Goal: Task Accomplishment & Management: Use online tool/utility

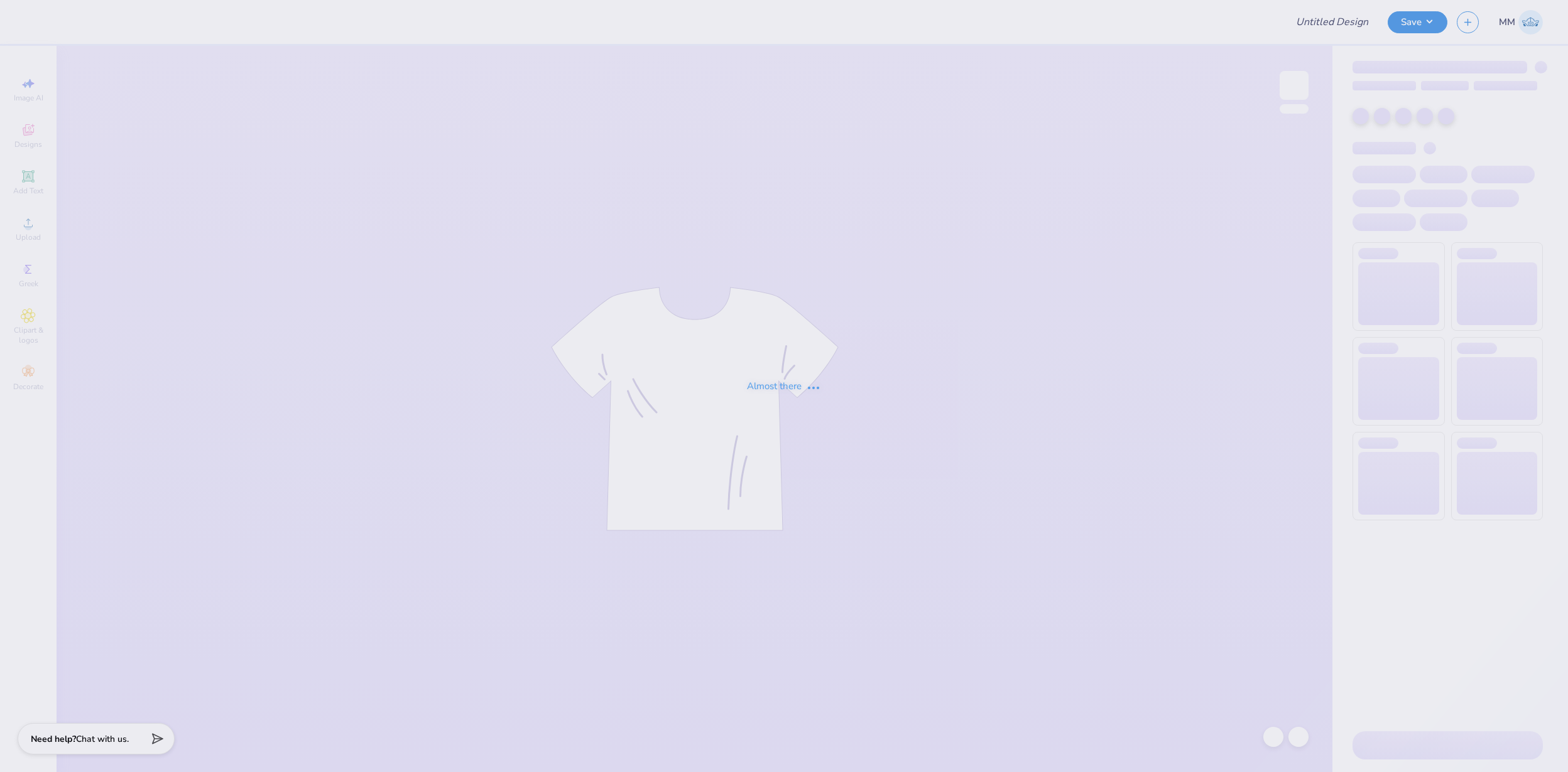
type input "FPS238789"
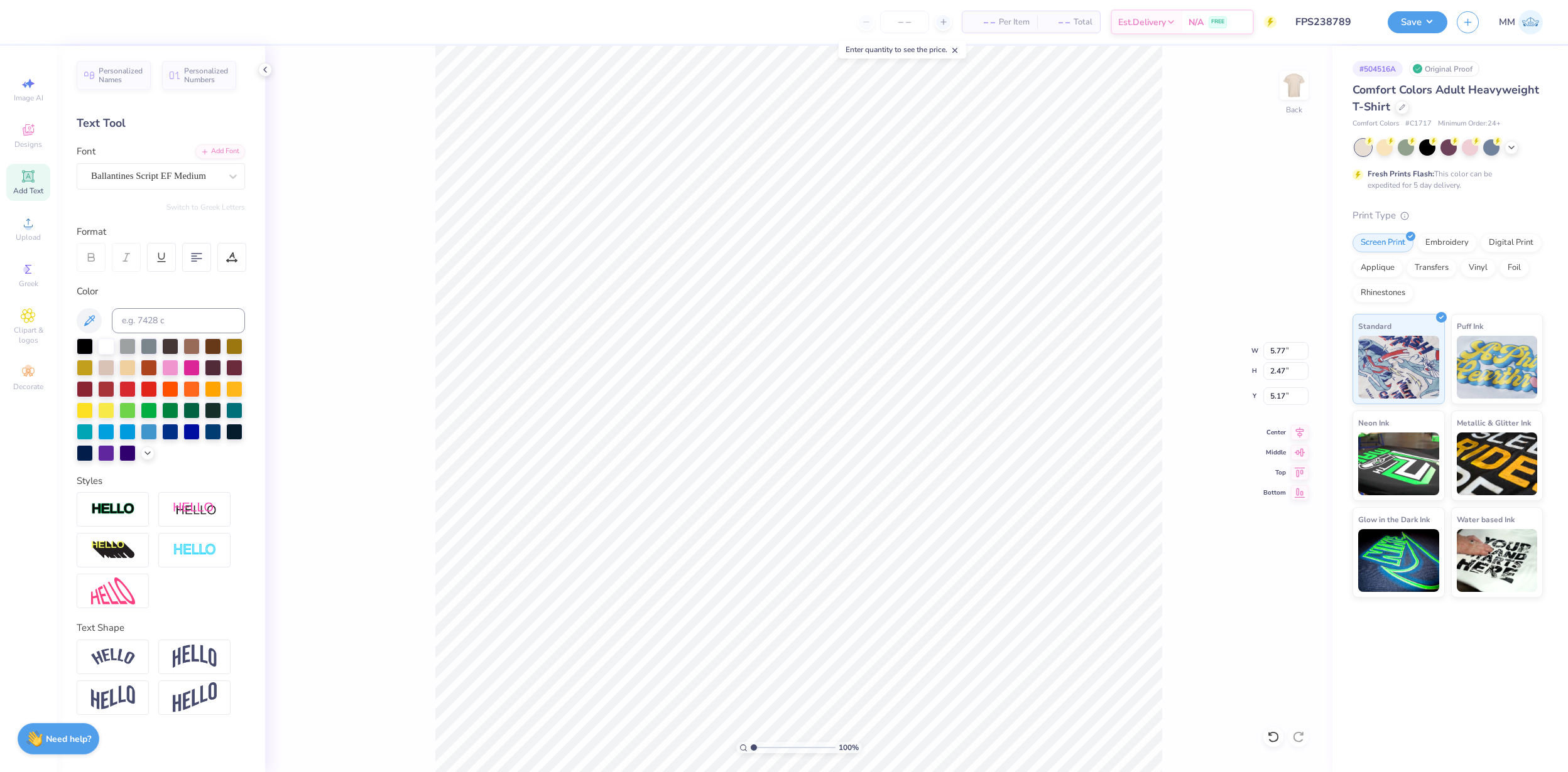
type input "5.77"
type input "2.47"
type input "5.17"
type input "1.77"
type input "2.12"
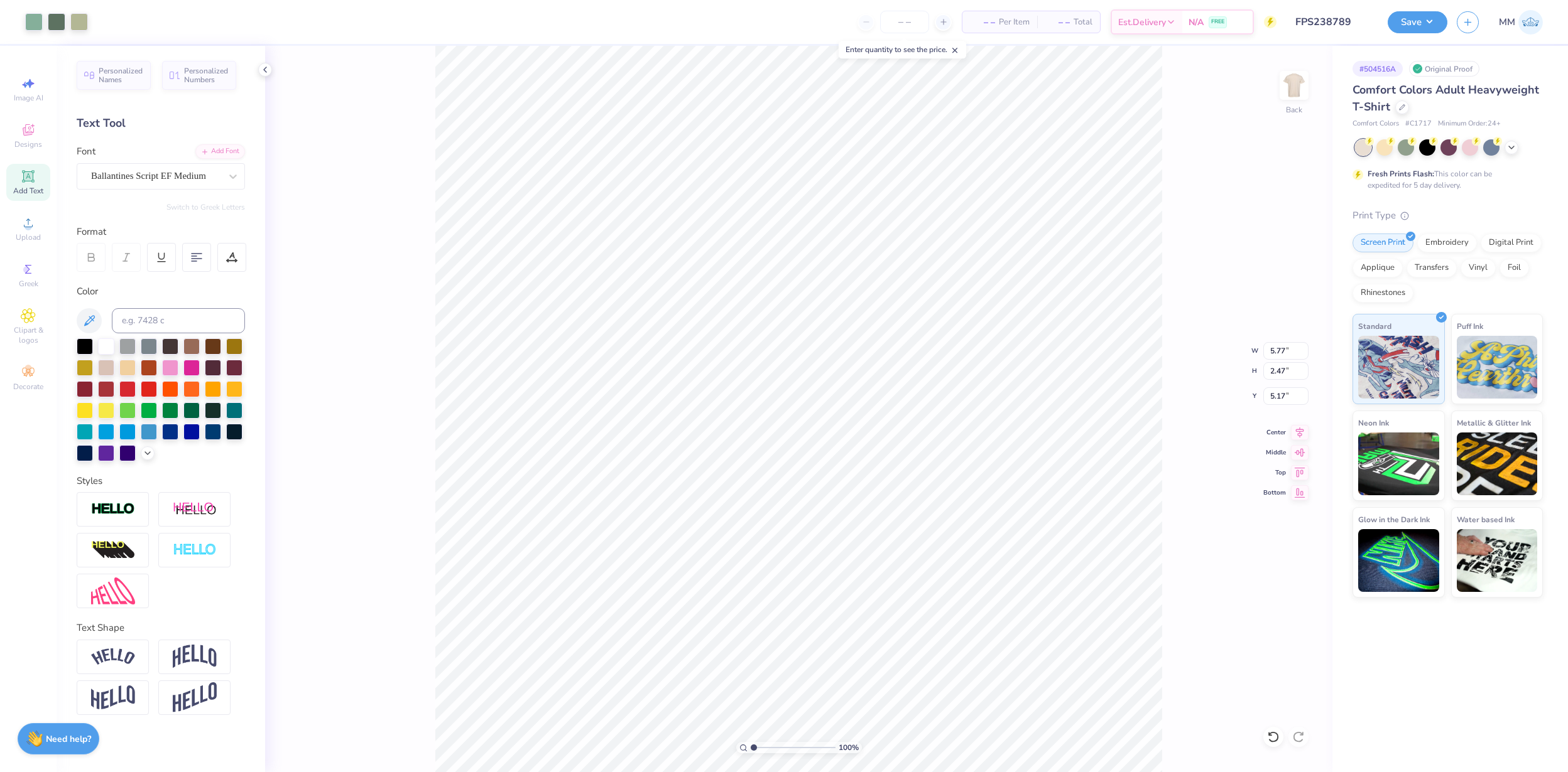
type input "8.08"
type input "1.21"
type input "0.32"
type input "7.24"
type input "2.16"
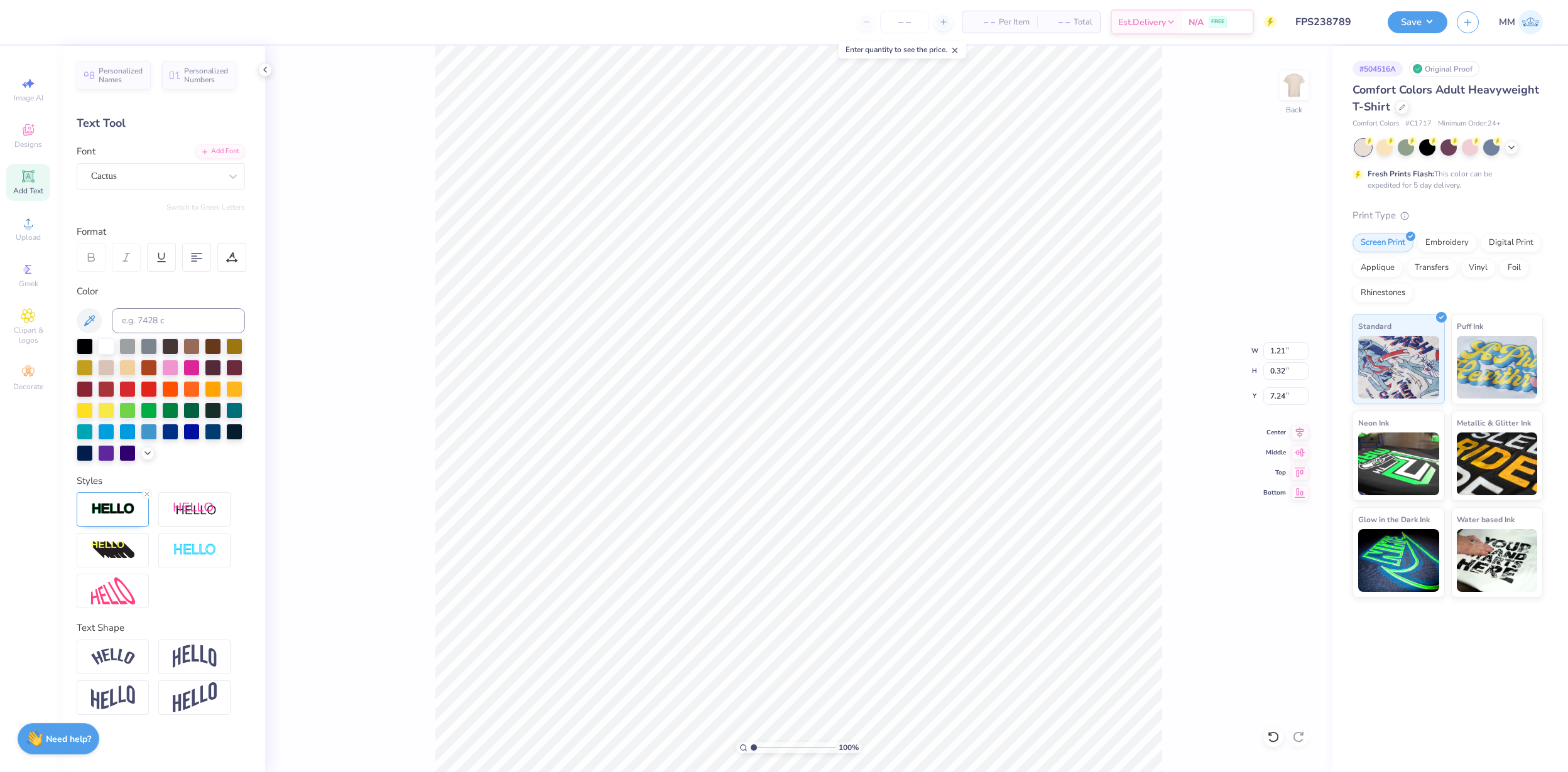
type input "0.43"
type input "5.06"
type input "1.21"
type input "0.32"
type input "6.94"
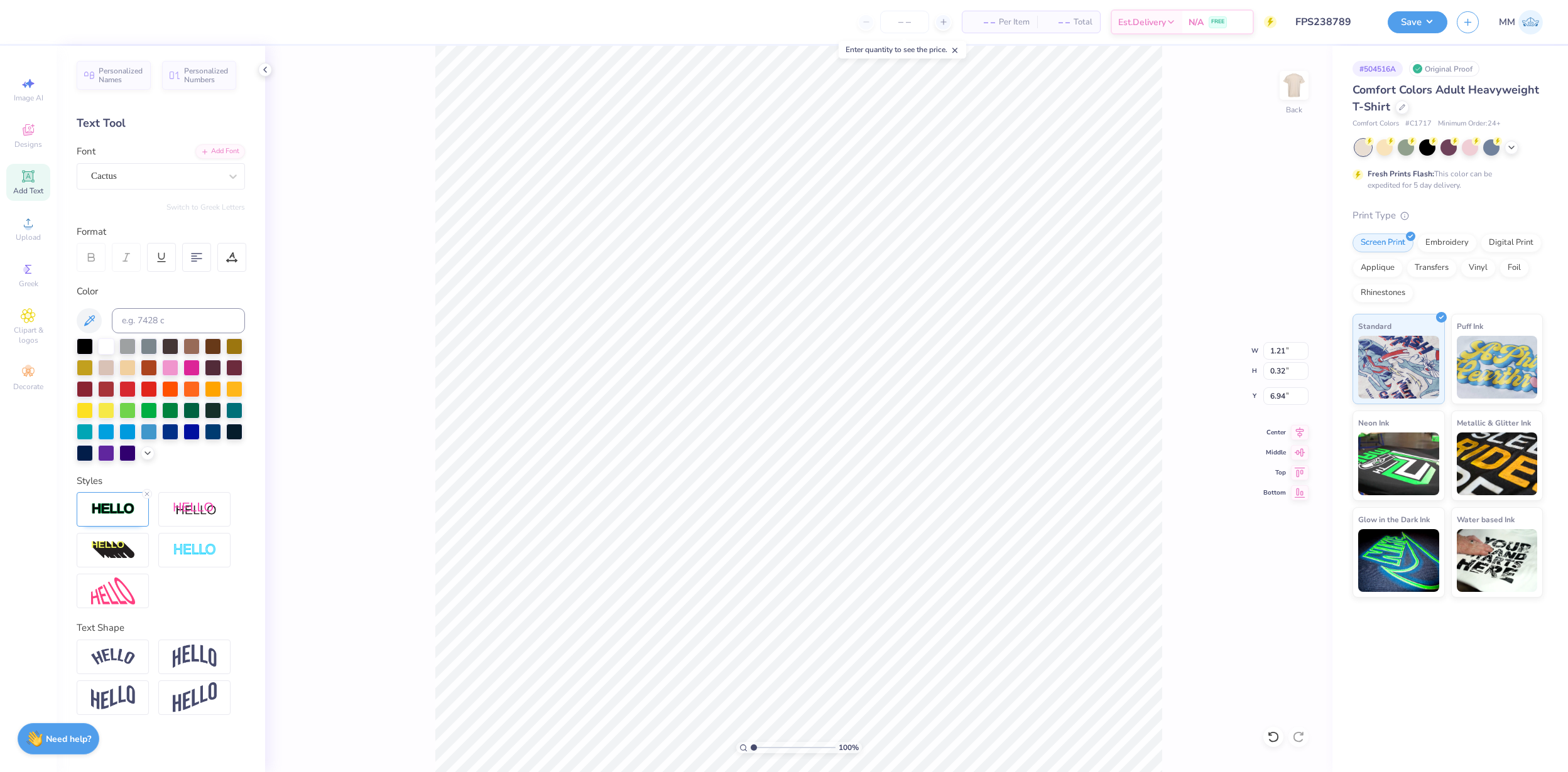
type input "1.43"
type input "0.37"
type input "1.43"
type input "0.37"
type input "6.94"
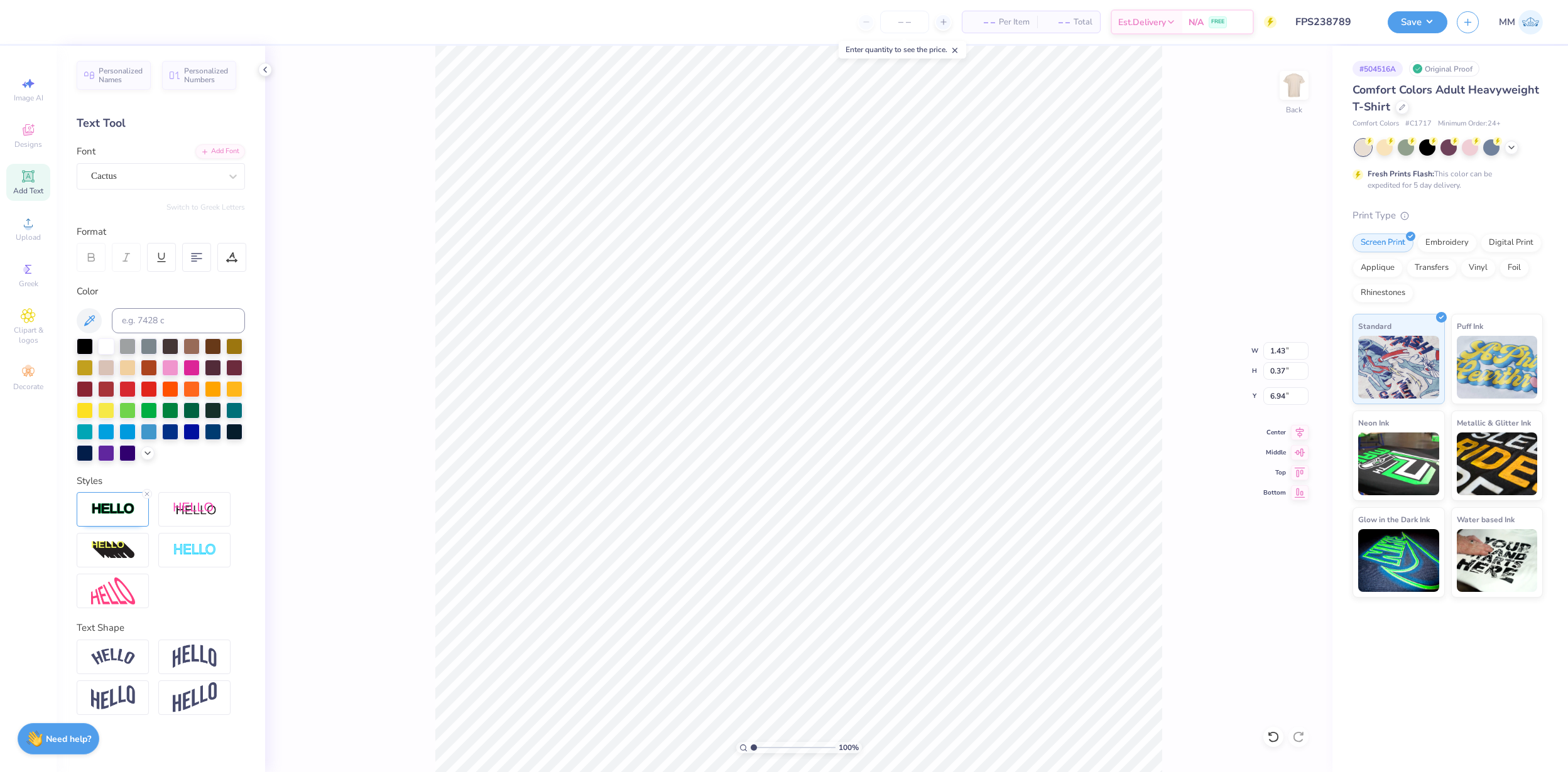
type input "5.77"
type input "2.47"
type input "4.93"
type input "1.43"
type input "0.37"
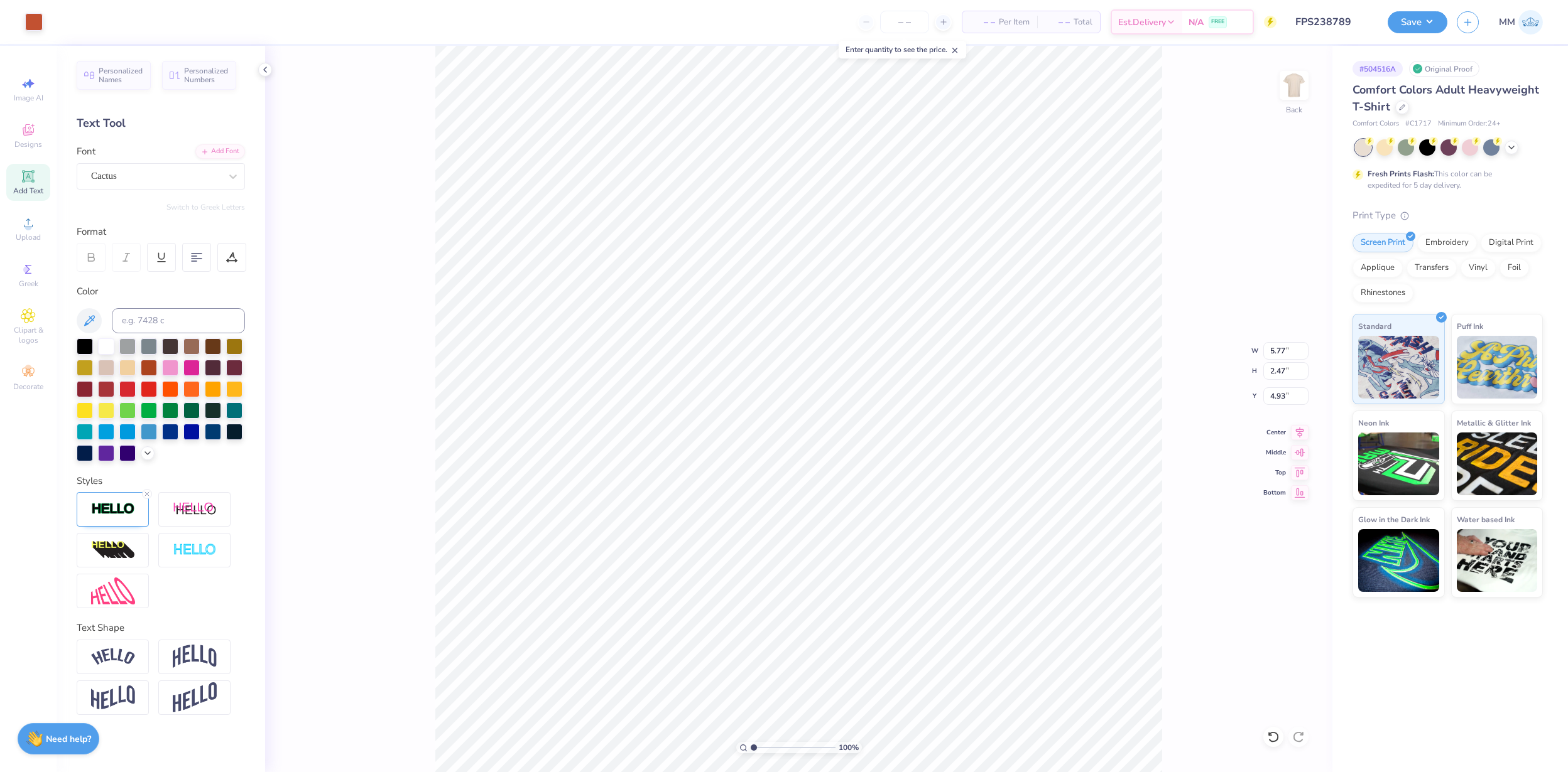
type input "7.91"
type input "5.77"
type input "2.47"
type input "4.93"
type input "1.43"
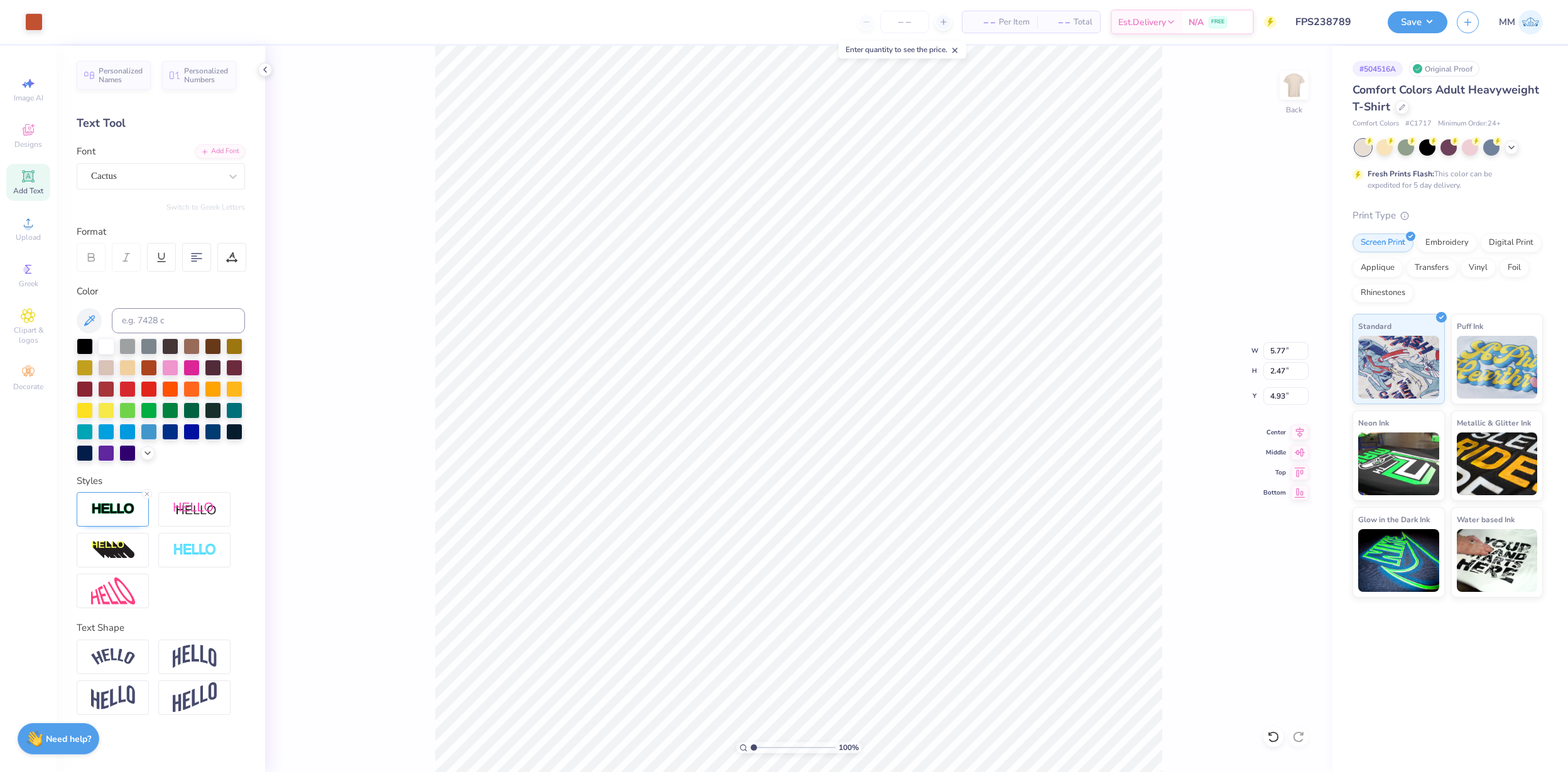
type input "0.37"
type input "7.91"
type input "5.77"
type input "2.47"
type input "4.93"
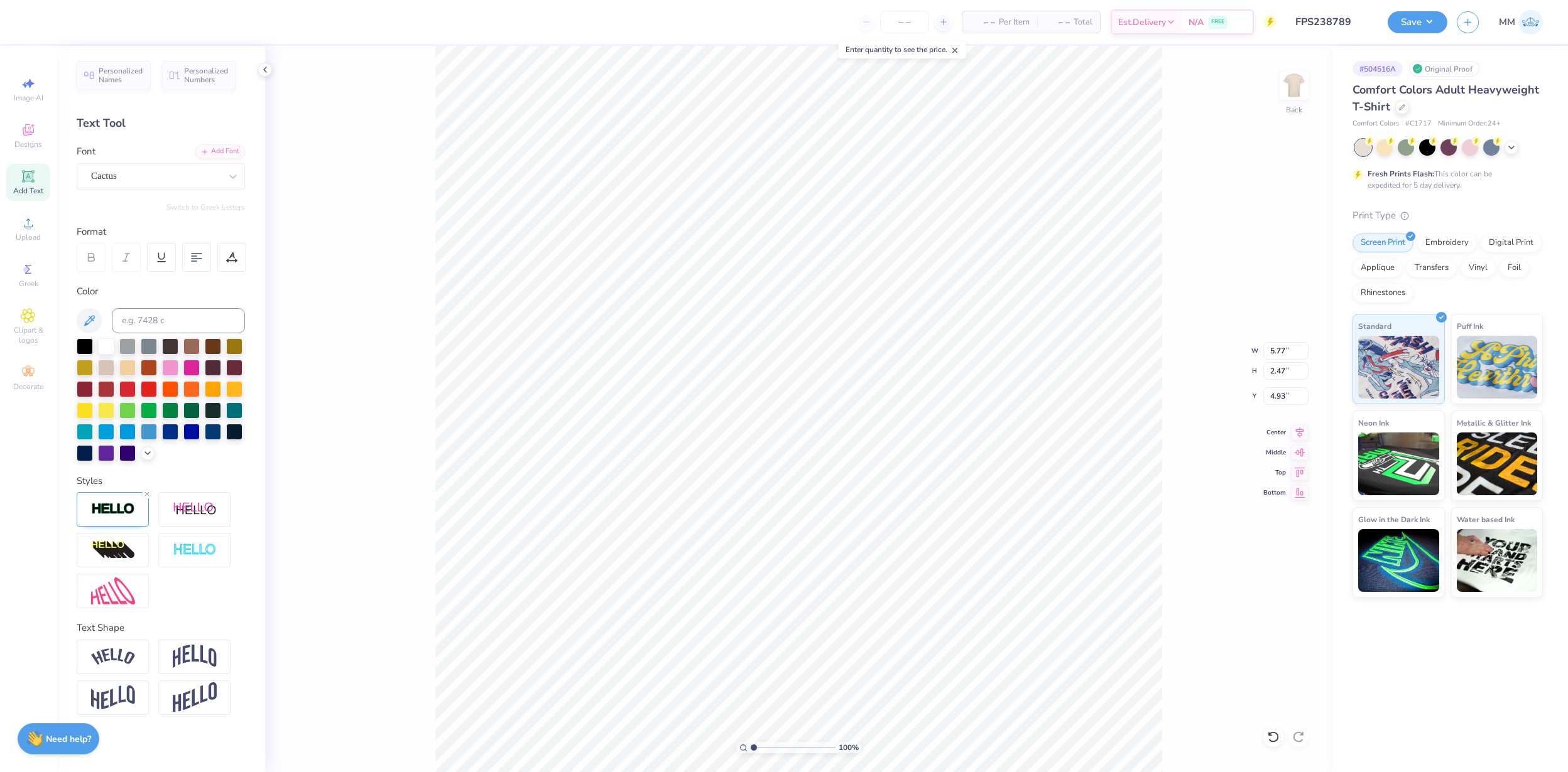
type input "2.16"
type input "0.43"
type input "5.16"
type input "1.43"
type input "0.37"
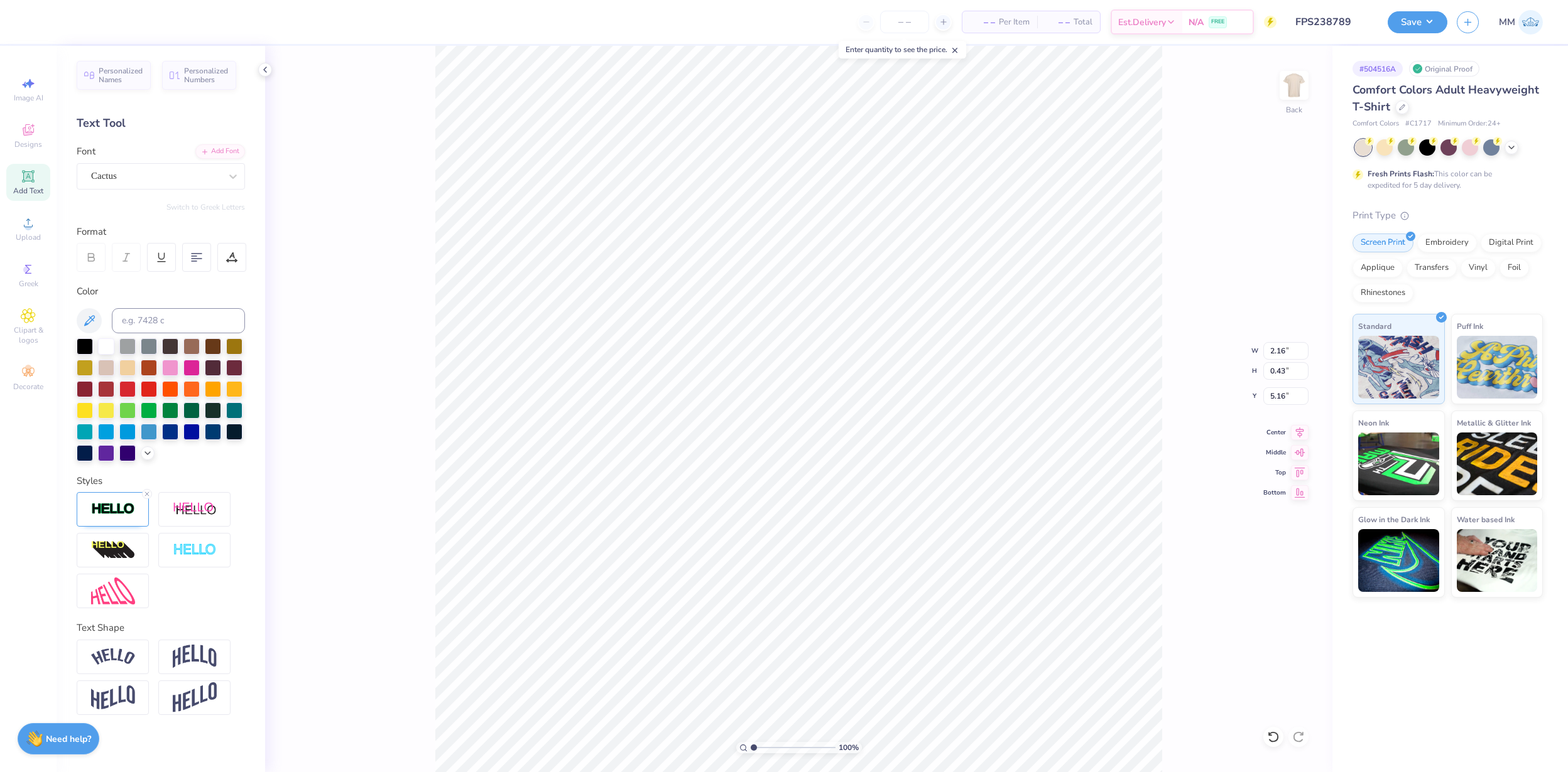
type input "6.94"
click at [1426, 25] on button "Save" at bounding box center [1417, 20] width 59 height 22
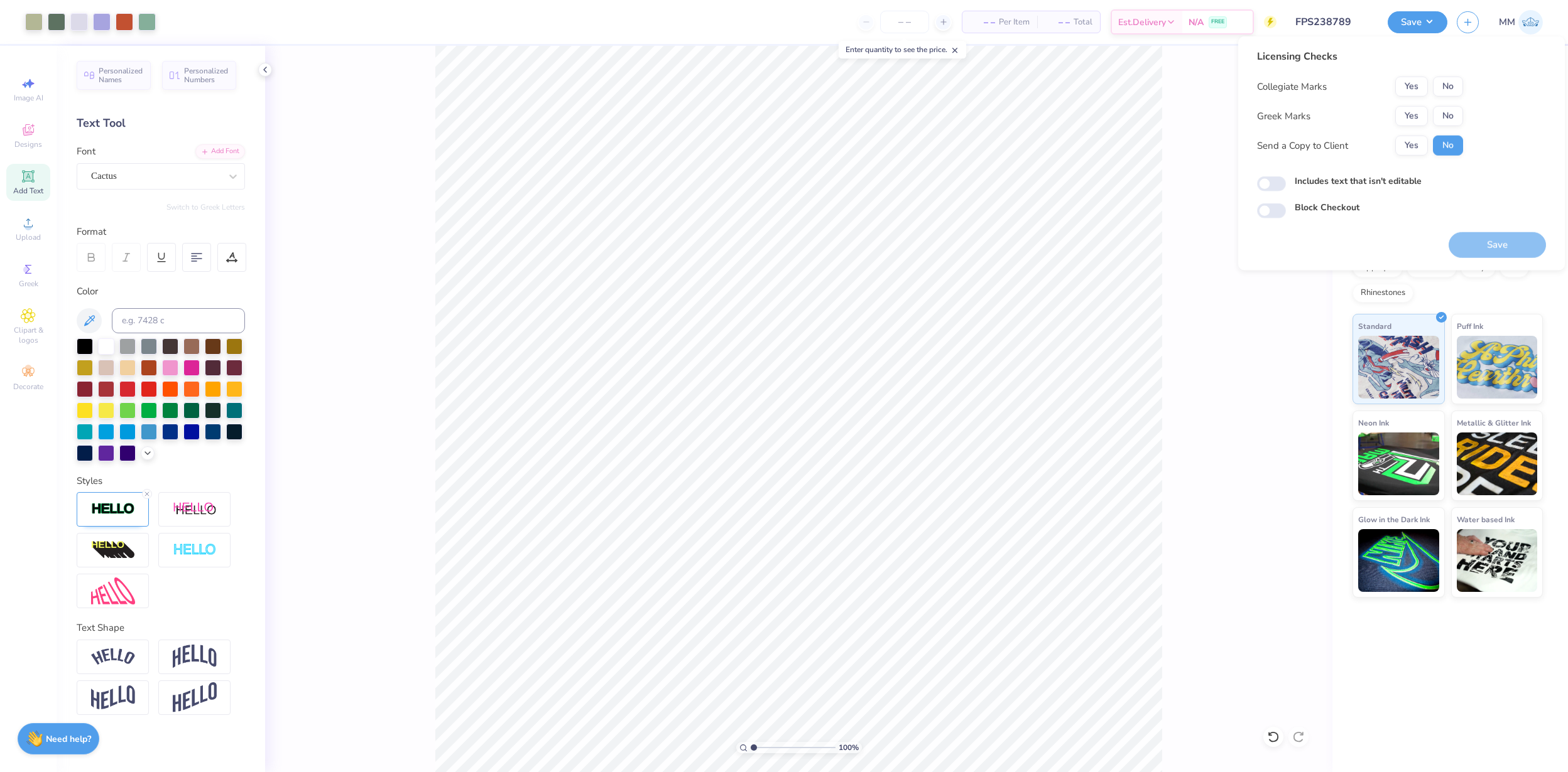
click at [1465, 123] on div "Licensing Checks Collegiate Marks Yes No Greek Marks Yes No Send a Copy to Clie…" at bounding box center [1401, 134] width 289 height 170
click at [1456, 118] on button "No" at bounding box center [1448, 115] width 30 height 20
click at [1454, 80] on button "No" at bounding box center [1448, 86] width 30 height 20
click at [1498, 235] on button "Save" at bounding box center [1497, 245] width 98 height 26
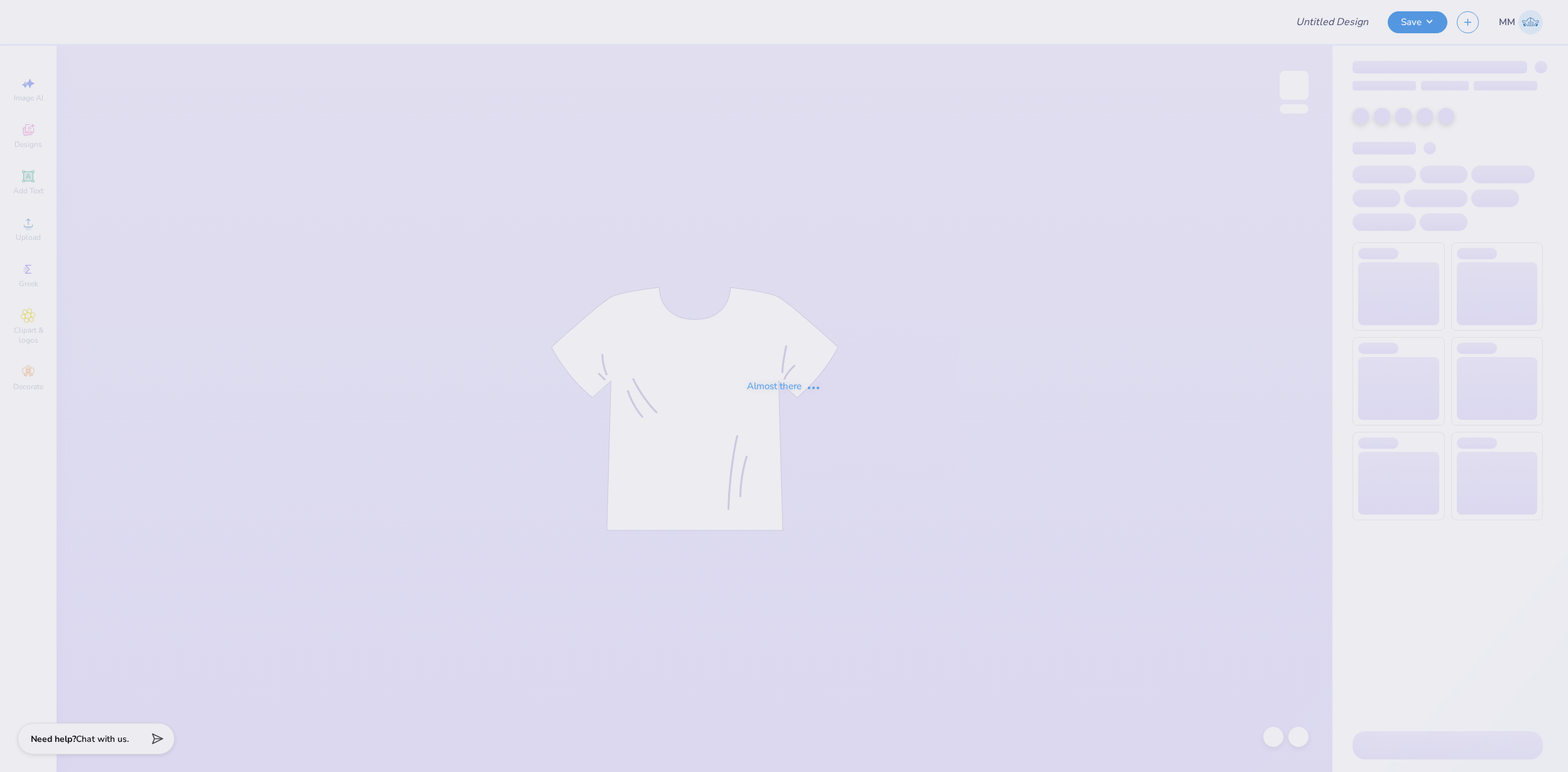
type input "FPS238883"
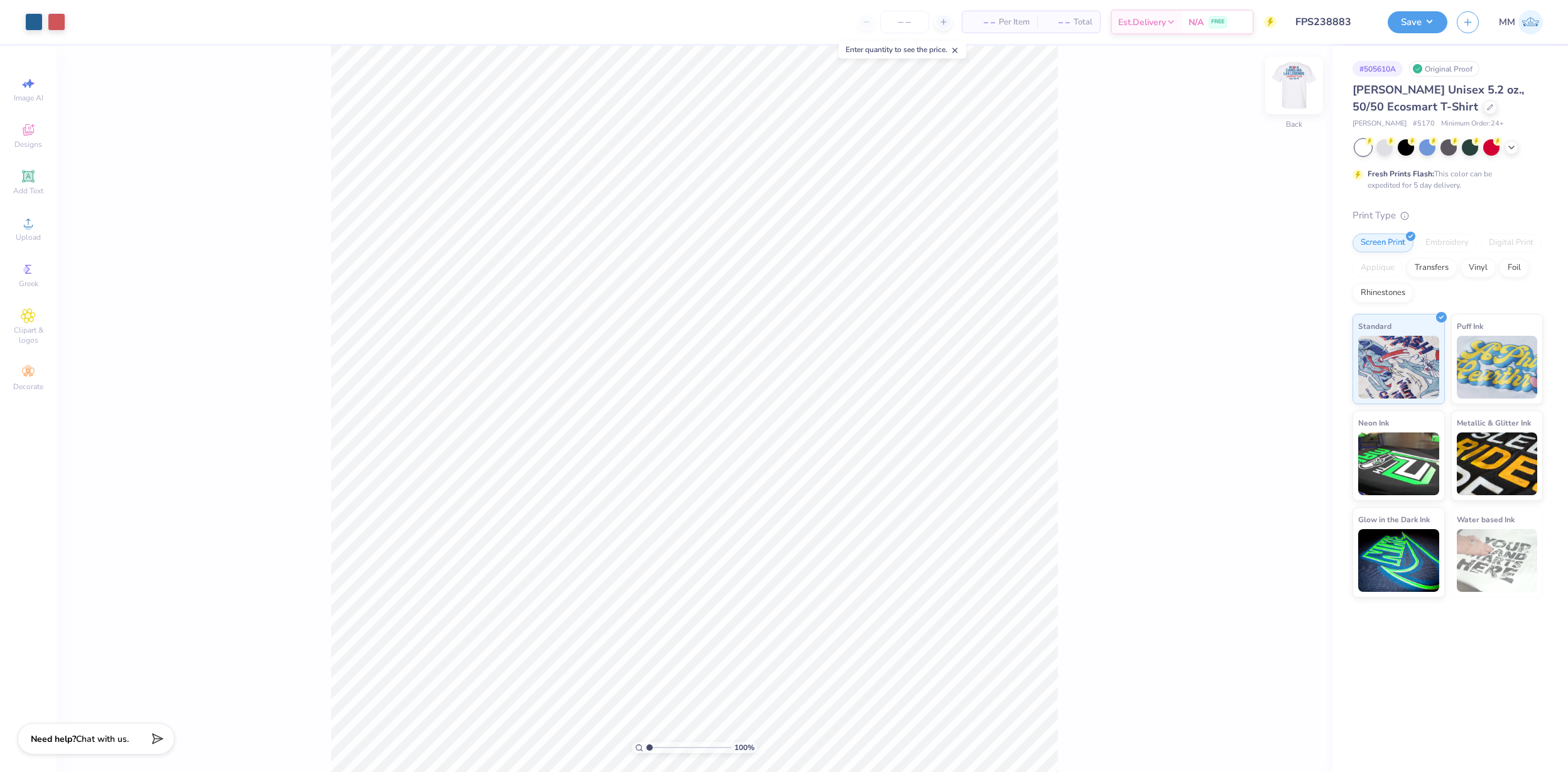
click at [1304, 86] on img at bounding box center [1293, 85] width 50 height 50
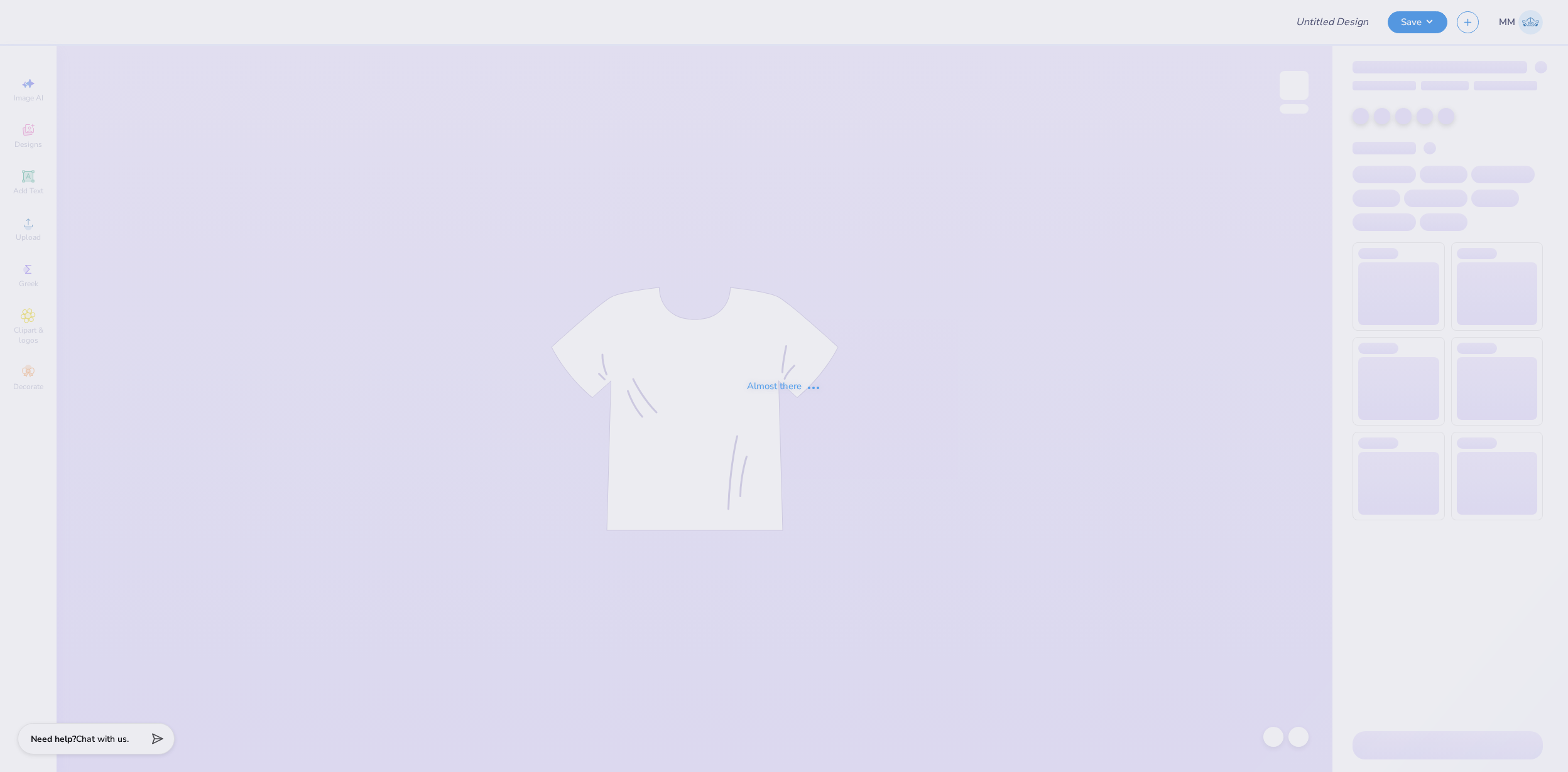
type input "FPS238887"
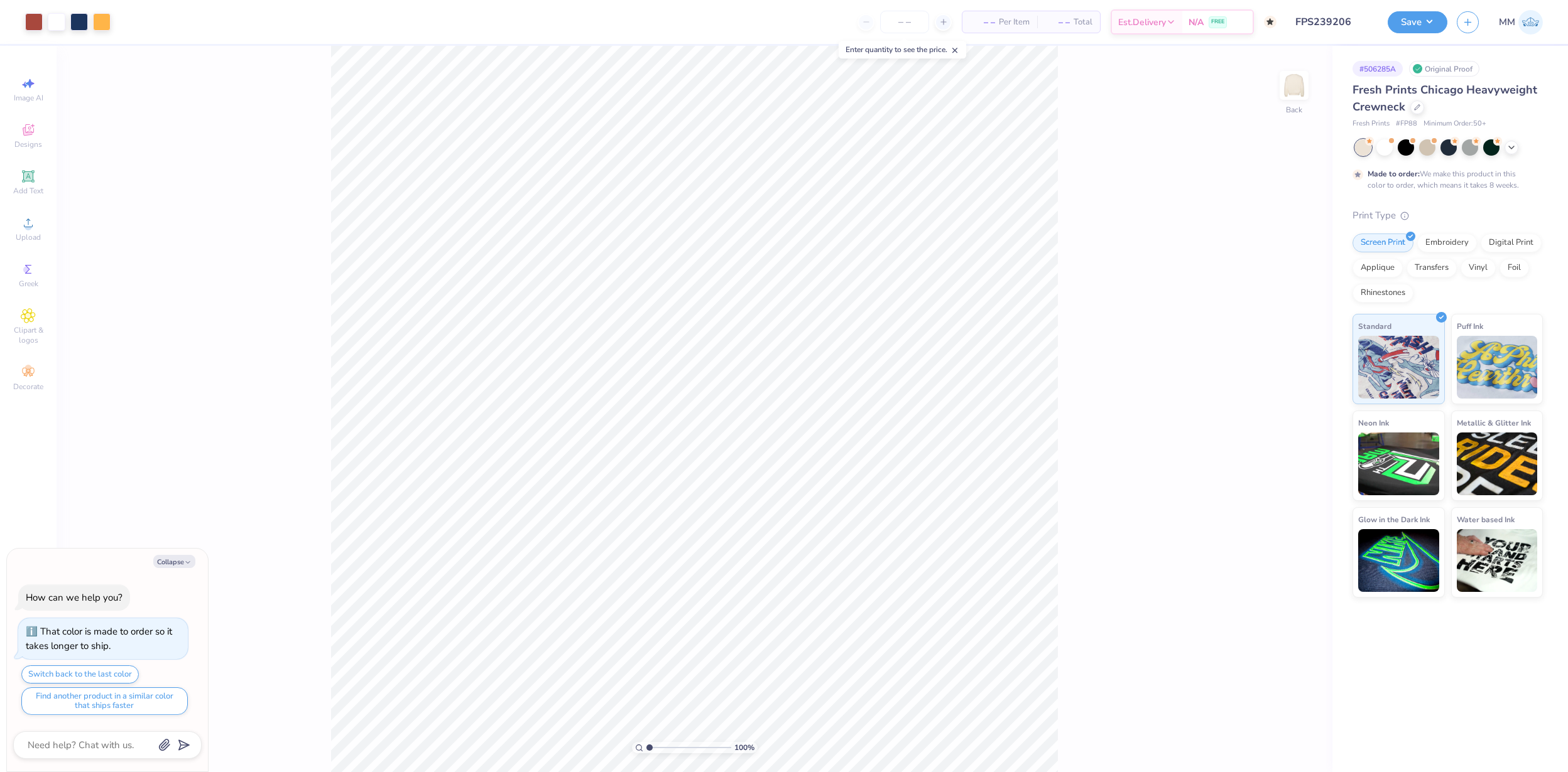
type textarea "x"
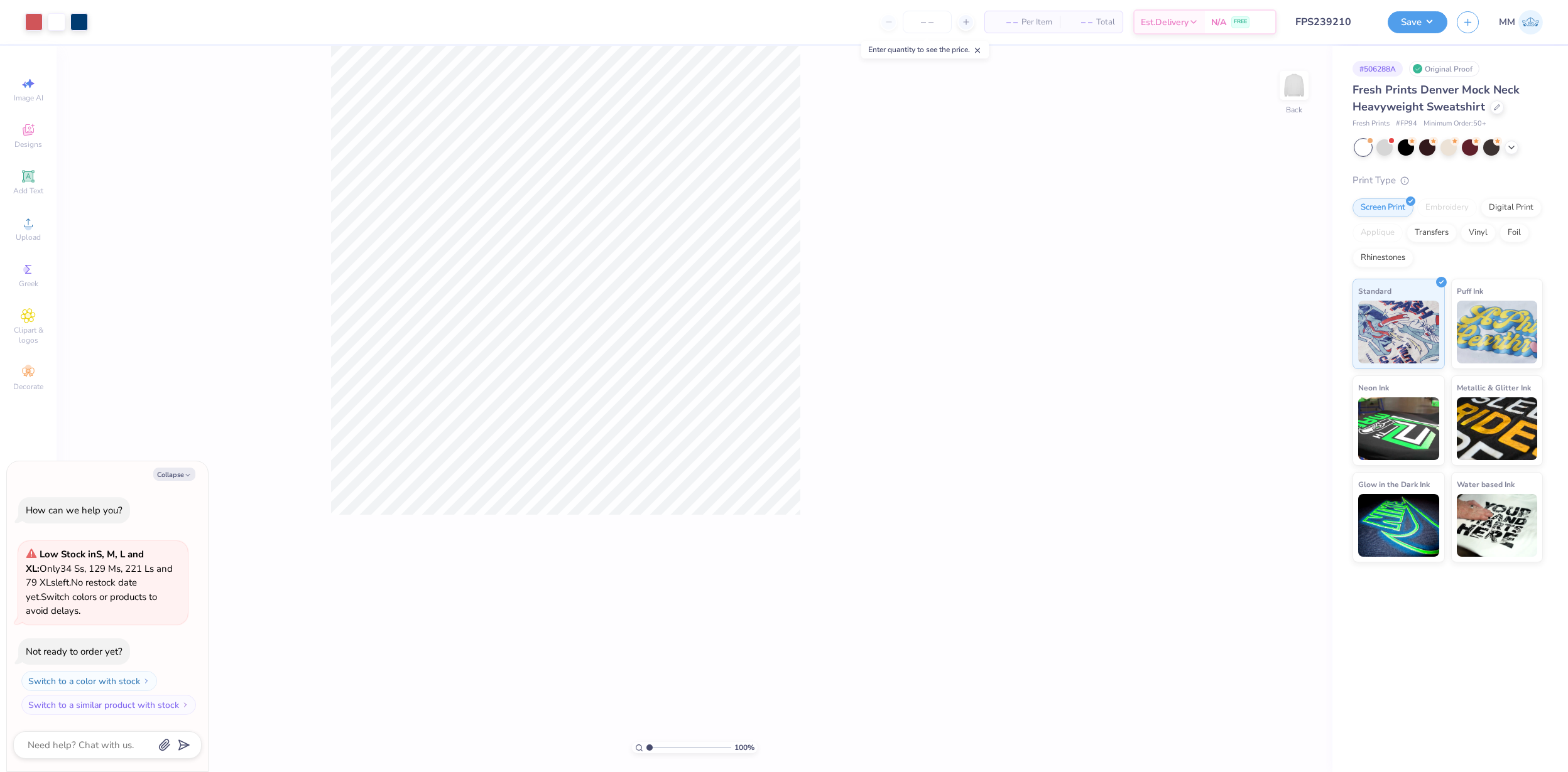
type textarea "x"
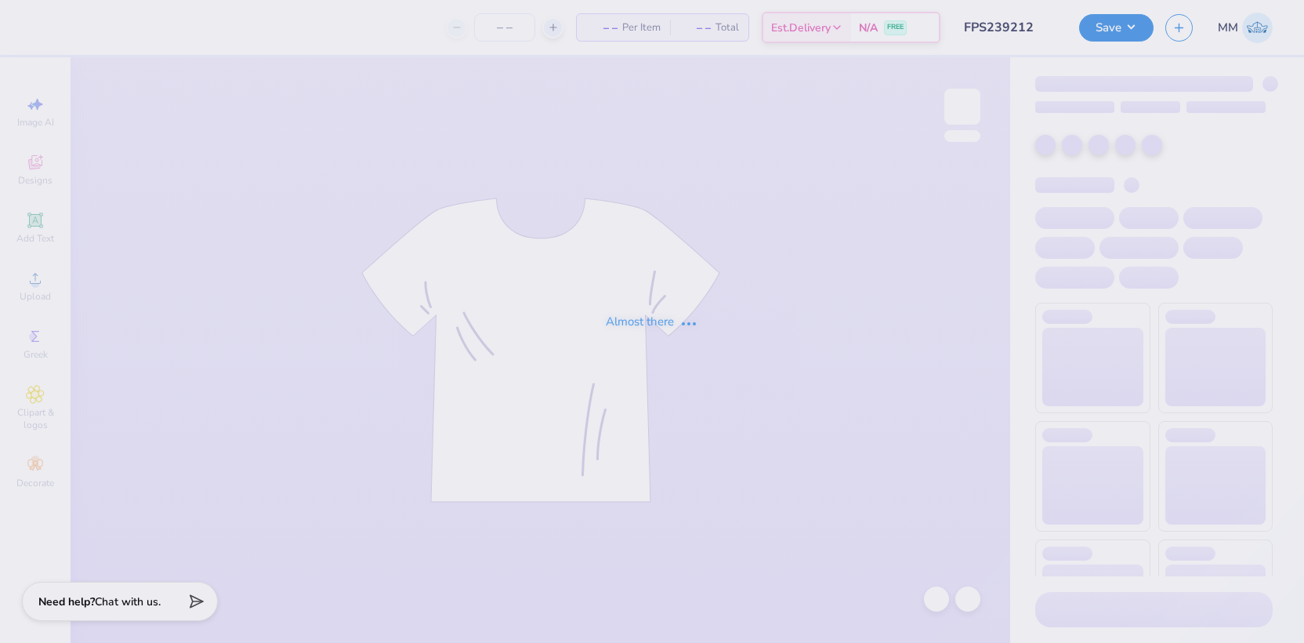
type input "FPS239212"
type input "FPS239215"
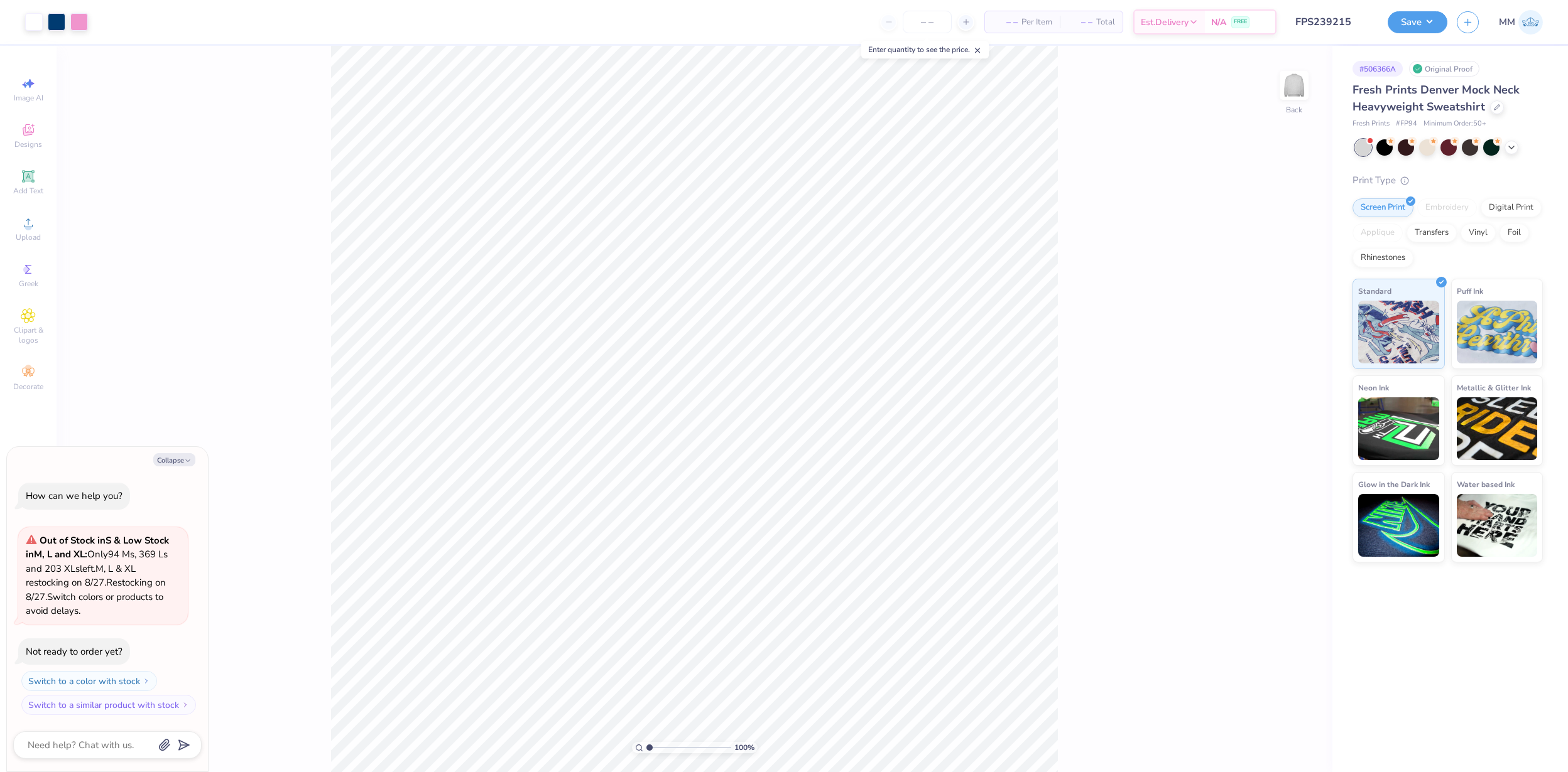
type textarea "x"
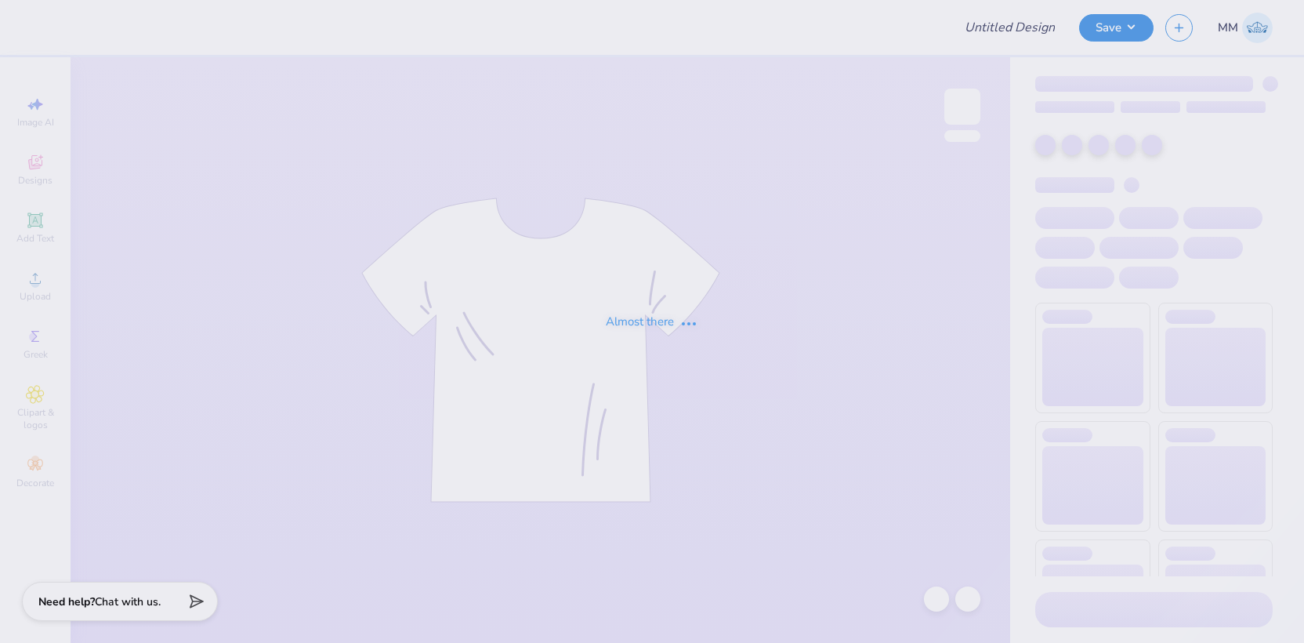
type input "FPS239238"
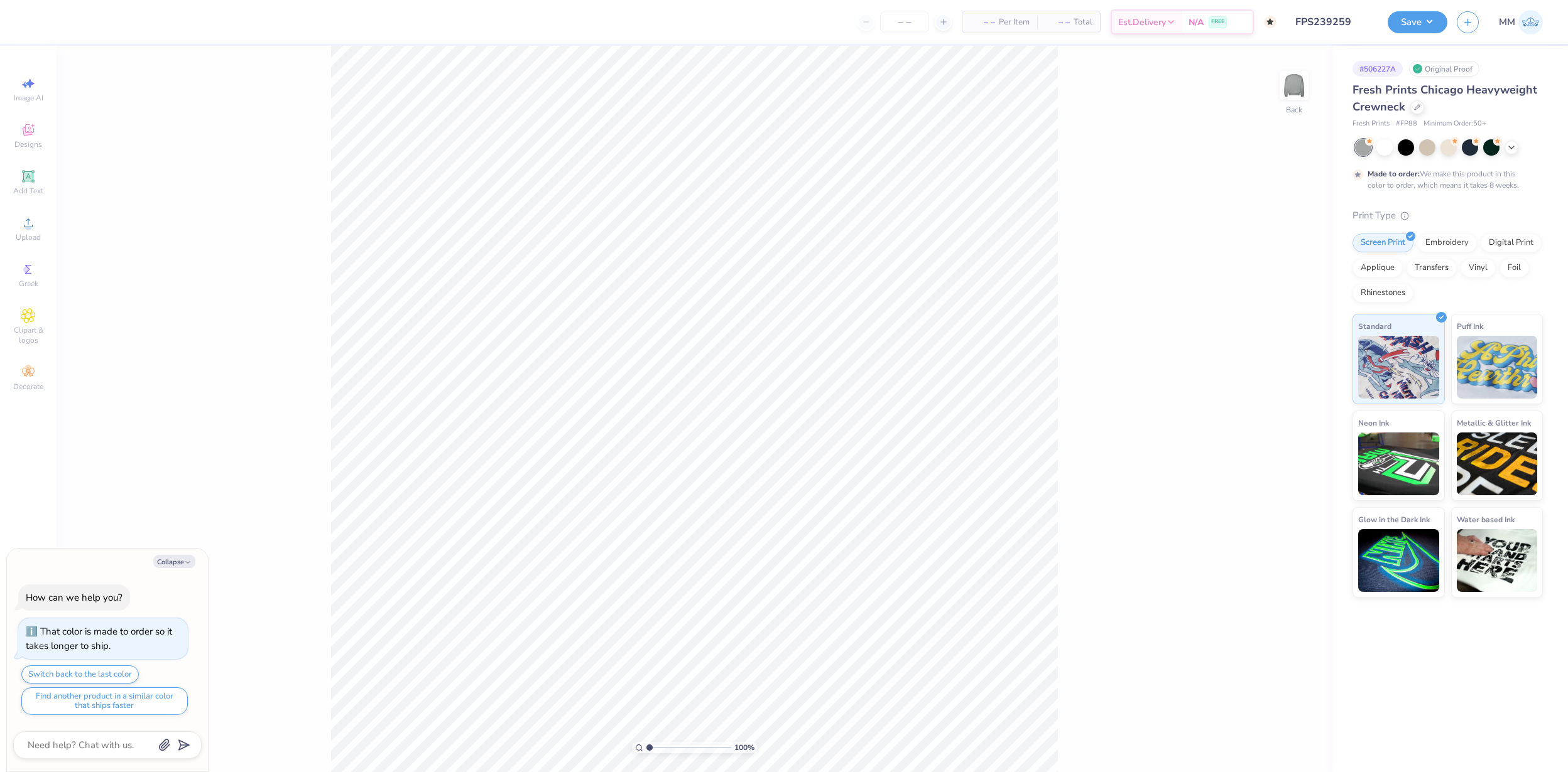
type textarea "x"
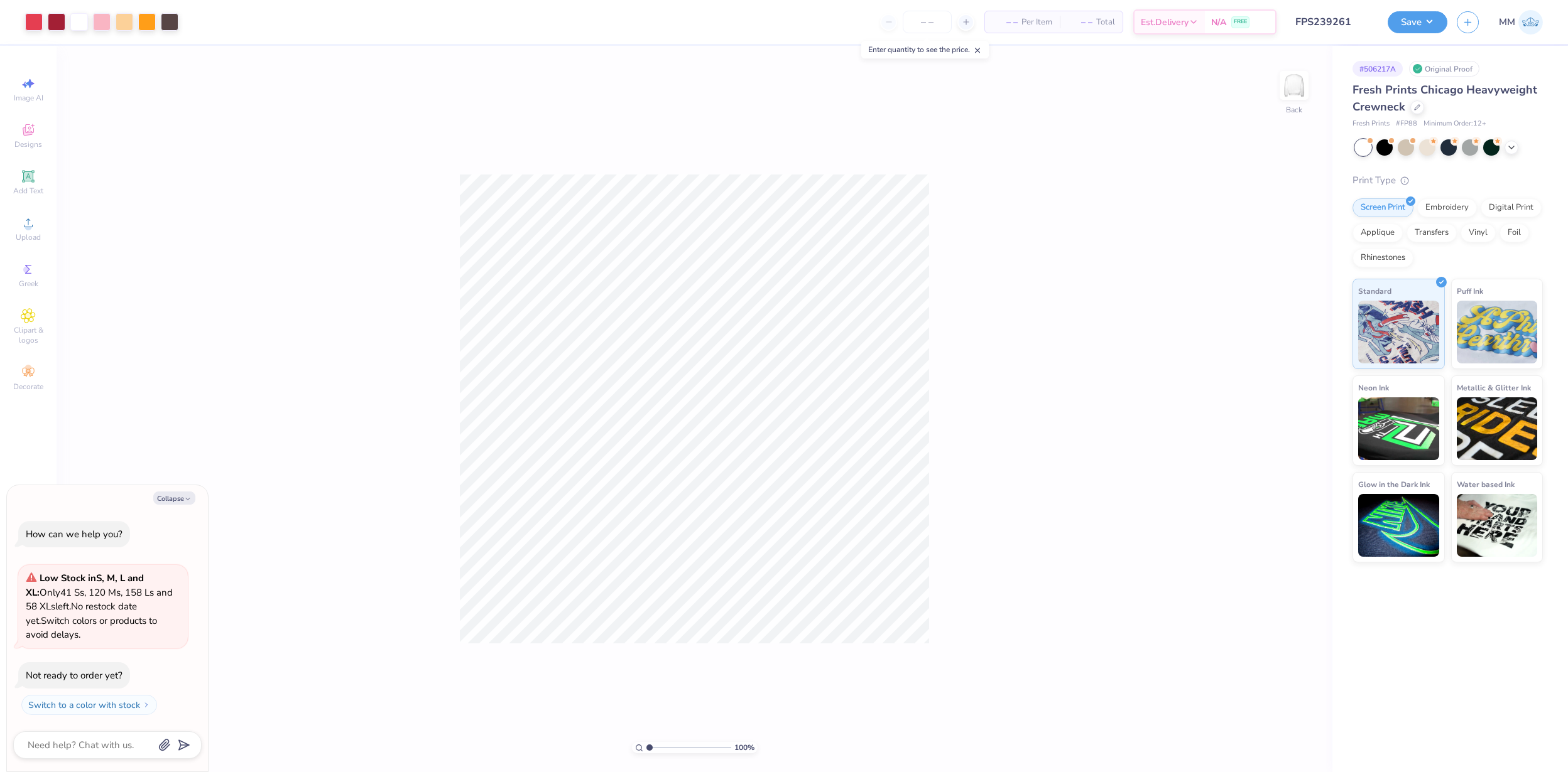
type textarea "x"
